Goal: Use online tool/utility: Utilize a website feature to perform a specific function

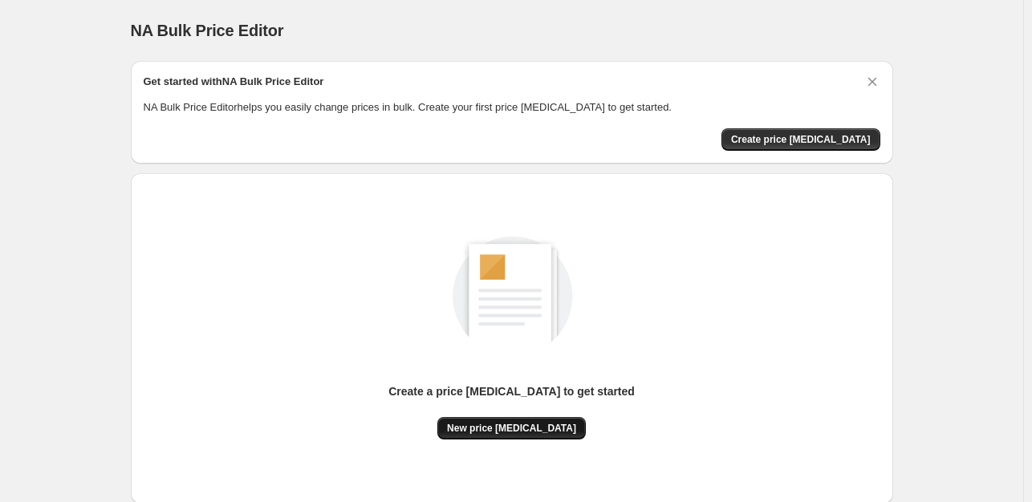
click at [508, 431] on span "New price [MEDICAL_DATA]" at bounding box center [511, 428] width 129 height 13
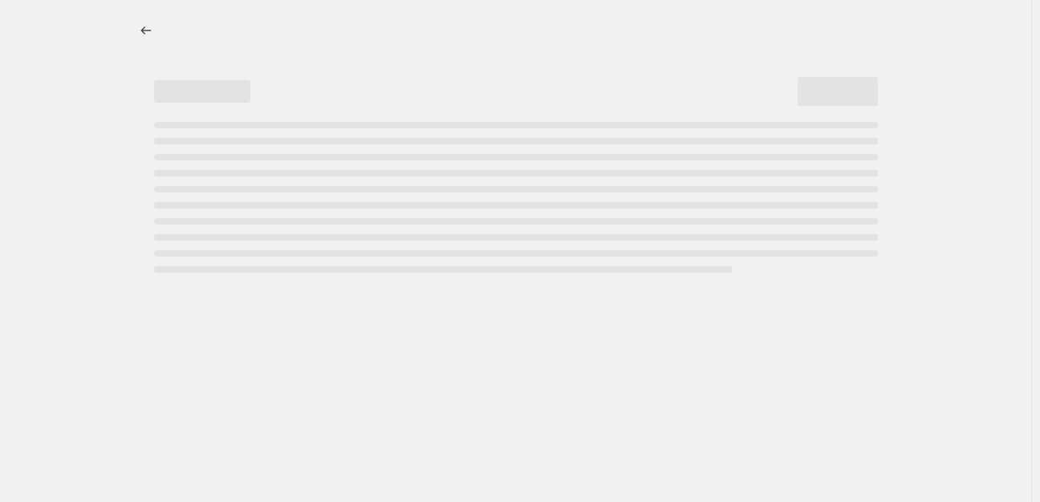
select select "percentage"
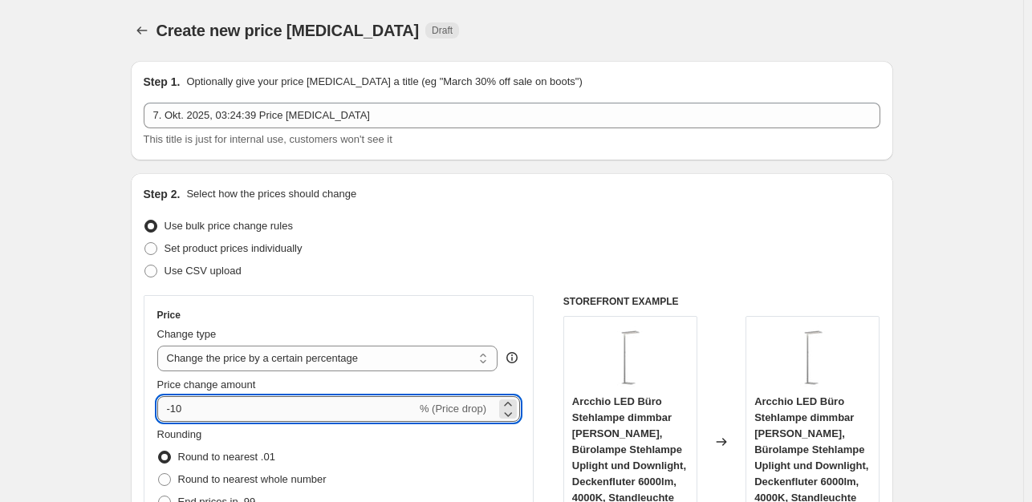
click at [205, 411] on input "-10" at bounding box center [286, 410] width 259 height 26
type input "-1"
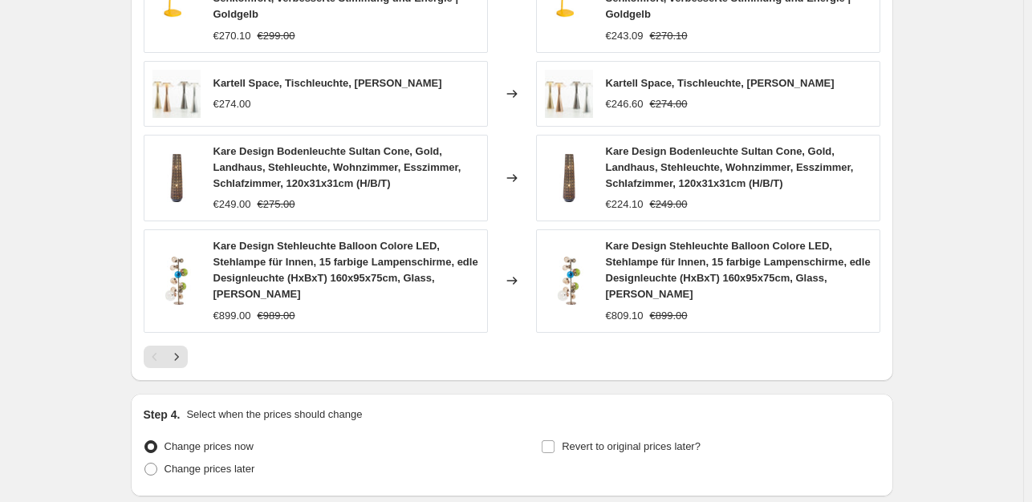
scroll to position [1234, 0]
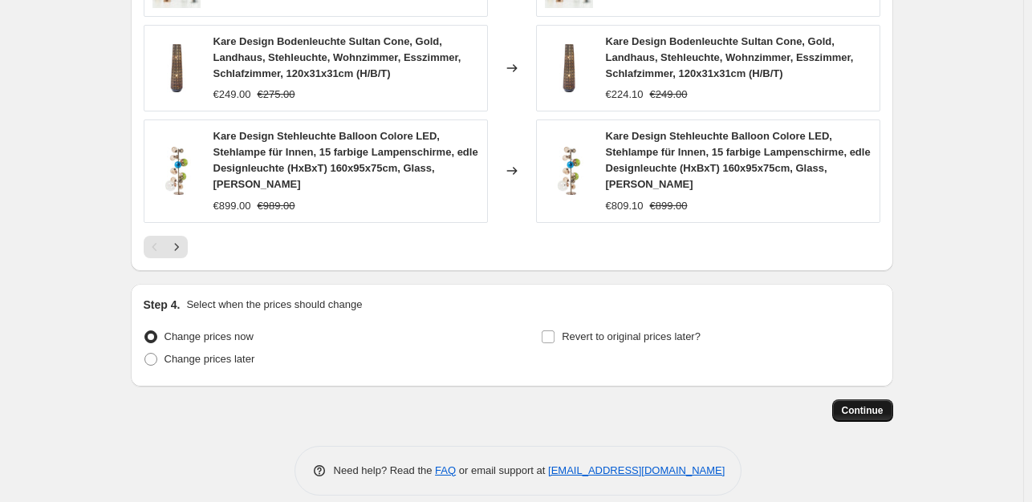
type input "-35"
click at [877, 405] on span "Continue" at bounding box center [863, 411] width 42 height 13
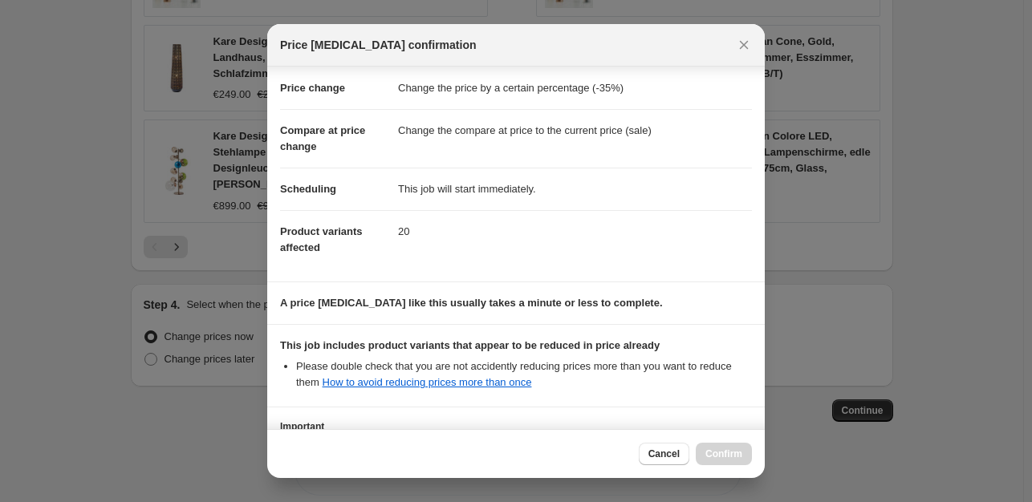
scroll to position [172, 0]
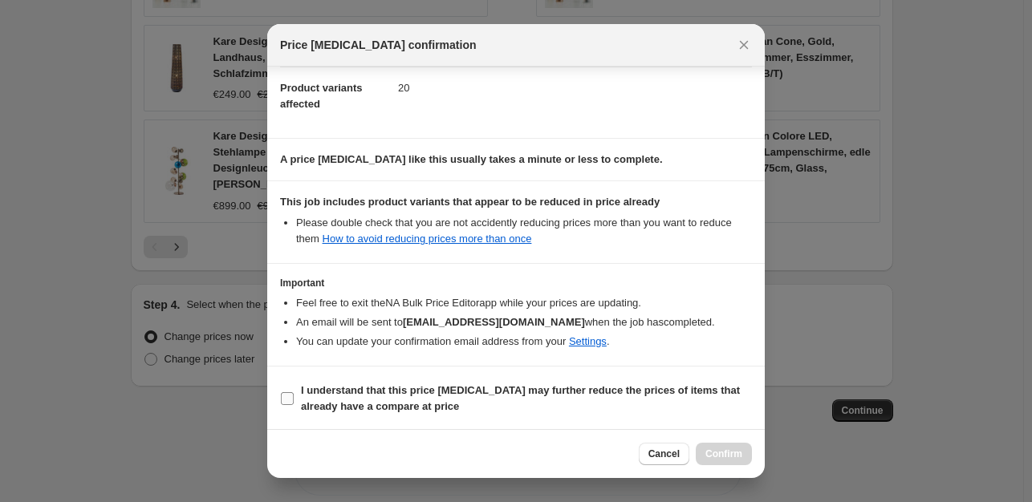
click at [295, 399] on label "I understand that this price [MEDICAL_DATA] may further reduce the prices of it…" at bounding box center [516, 399] width 472 height 39
click at [294, 399] on input "I understand that this price [MEDICAL_DATA] may further reduce the prices of it…" at bounding box center [287, 399] width 13 height 13
checkbox input "true"
click at [714, 458] on span "Confirm" at bounding box center [724, 454] width 37 height 13
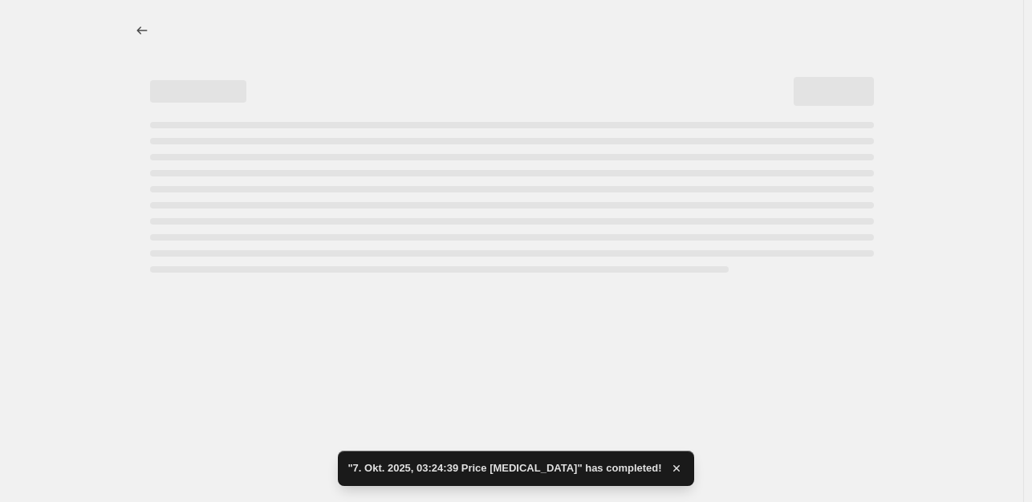
select select "percentage"
